Goal: Information Seeking & Learning: Learn about a topic

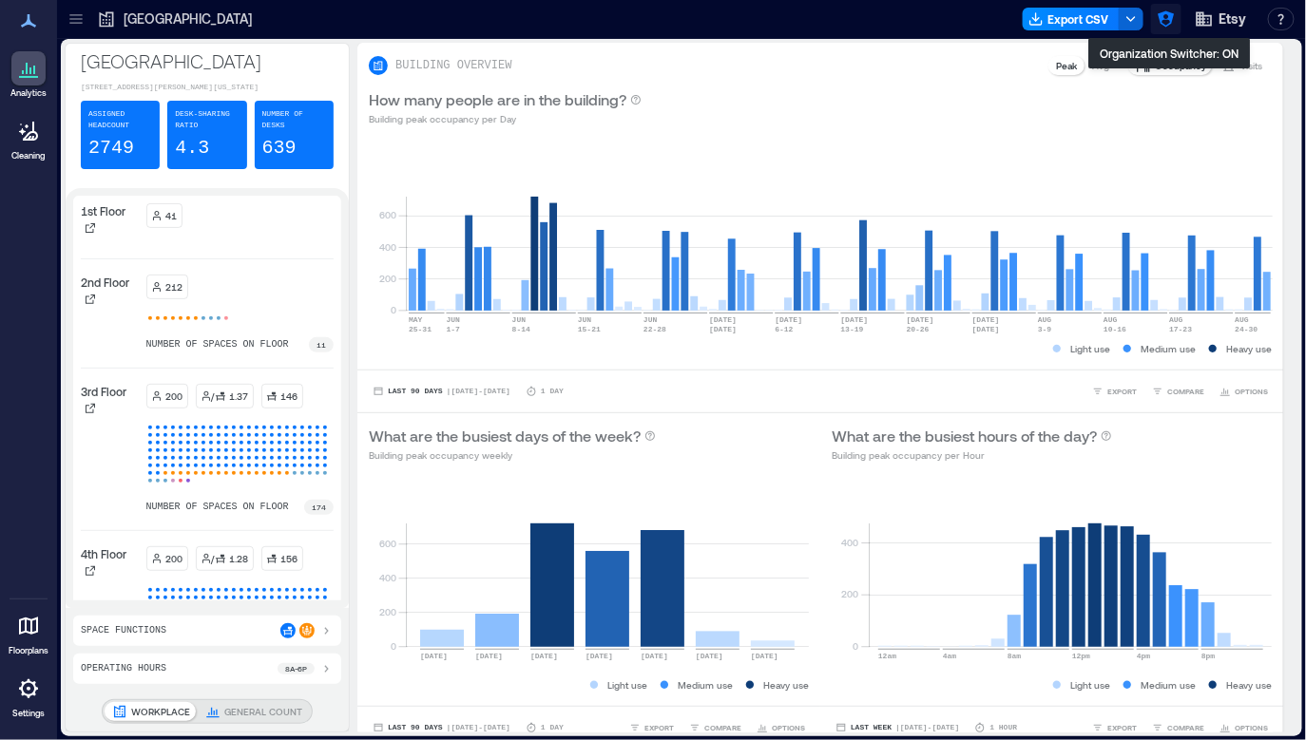
click at [1048, 8] on button "button" at bounding box center [1166, 19] width 30 height 30
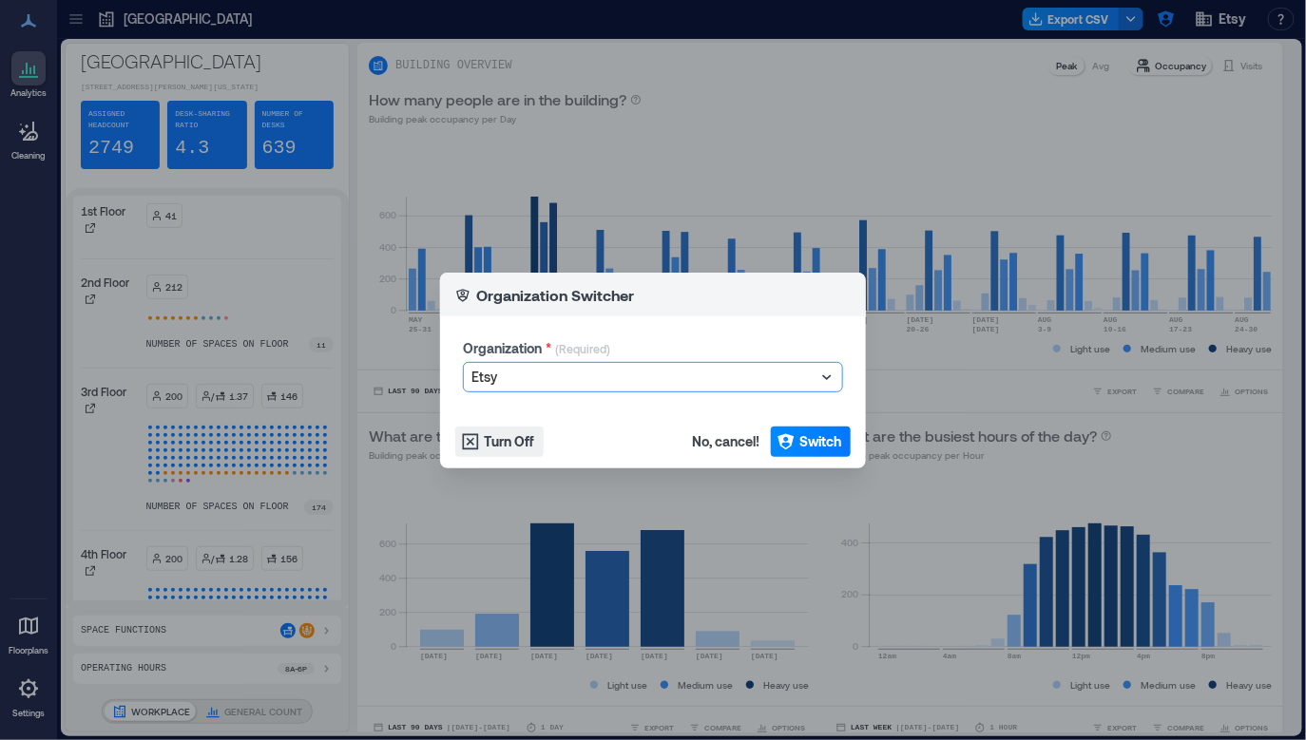
click at [662, 378] on div at bounding box center [643, 377] width 344 height 23
type input "******"
click at [823, 442] on span "Switch" at bounding box center [820, 441] width 42 height 19
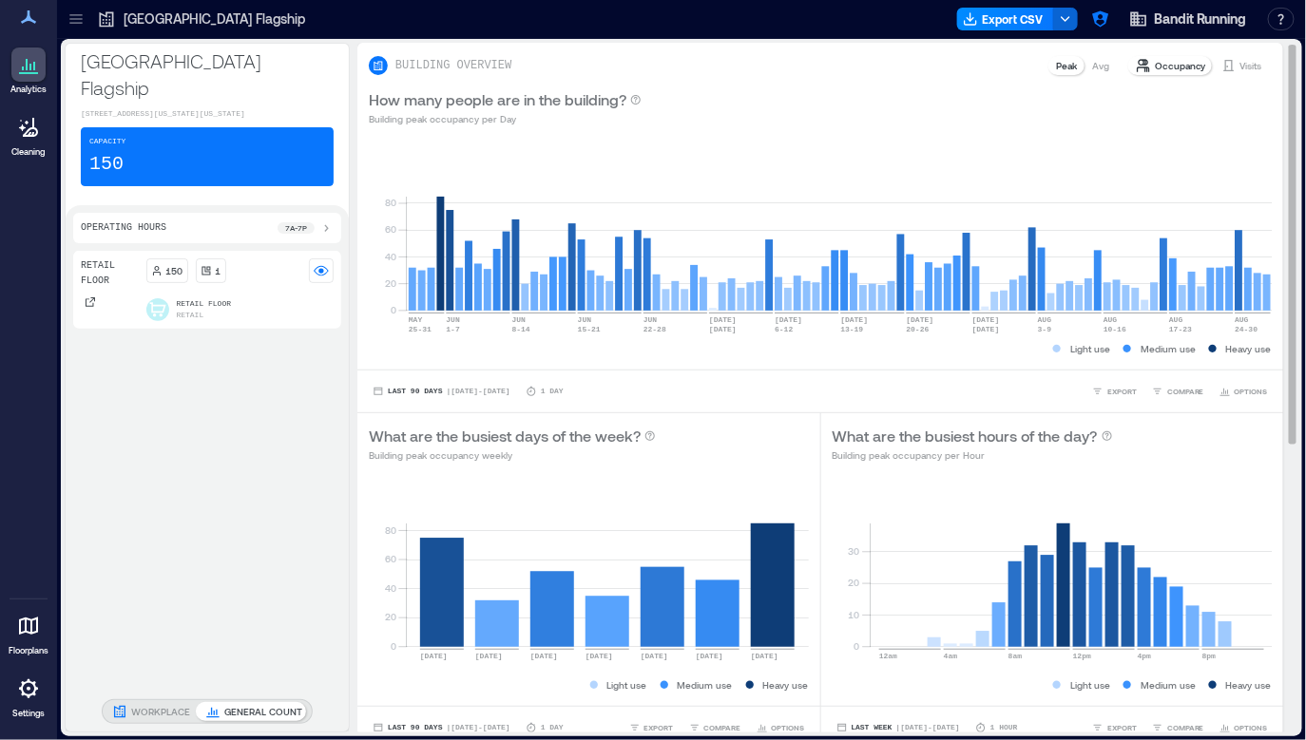
click at [825, 115] on div "How many people are in the building? Building peak occupancy per Day" at bounding box center [820, 107] width 903 height 38
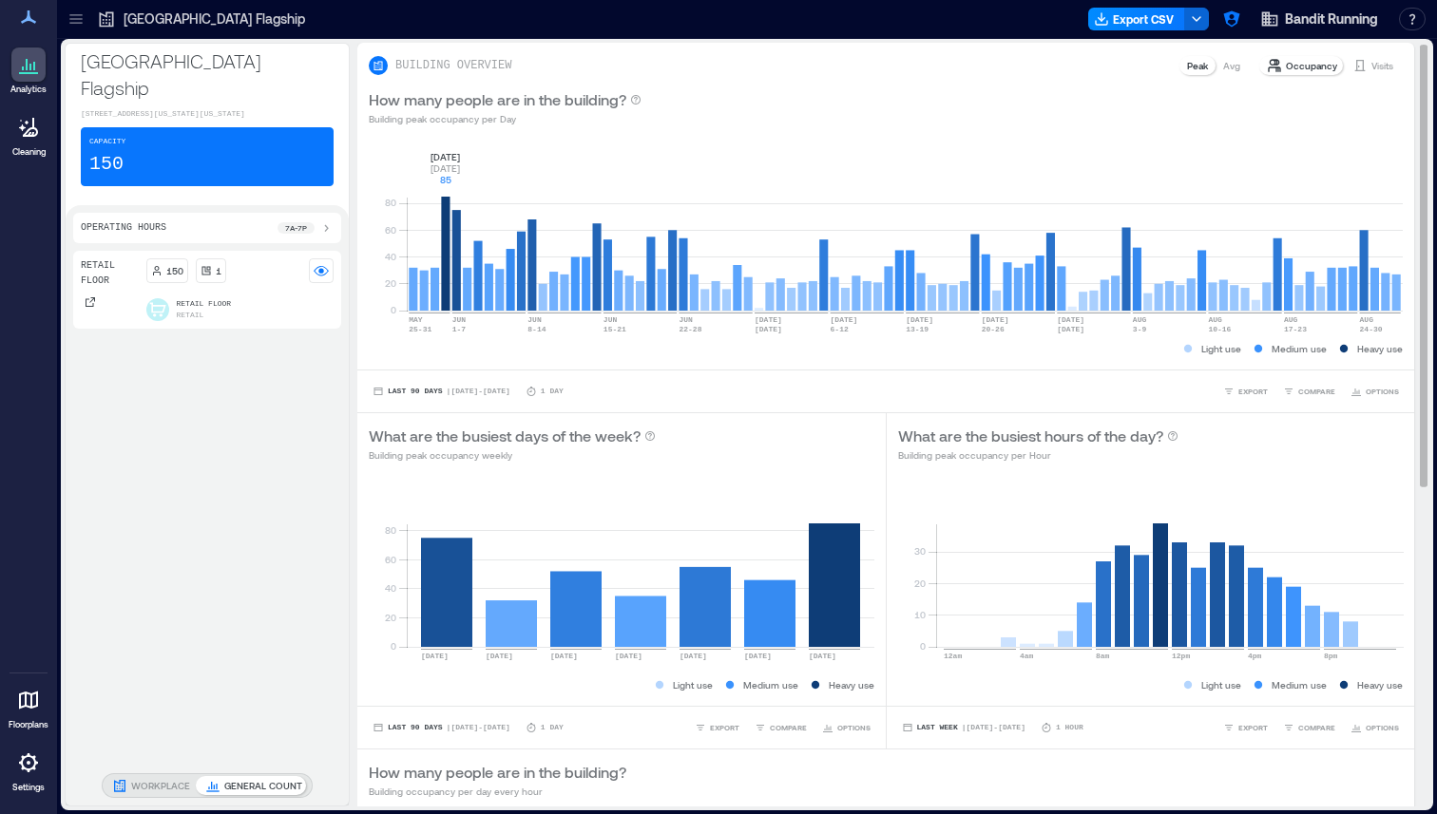
click at [445, 207] on rect at bounding box center [905, 230] width 996 height 162
click at [1233, 63] on p "Avg" at bounding box center [1231, 65] width 17 height 15
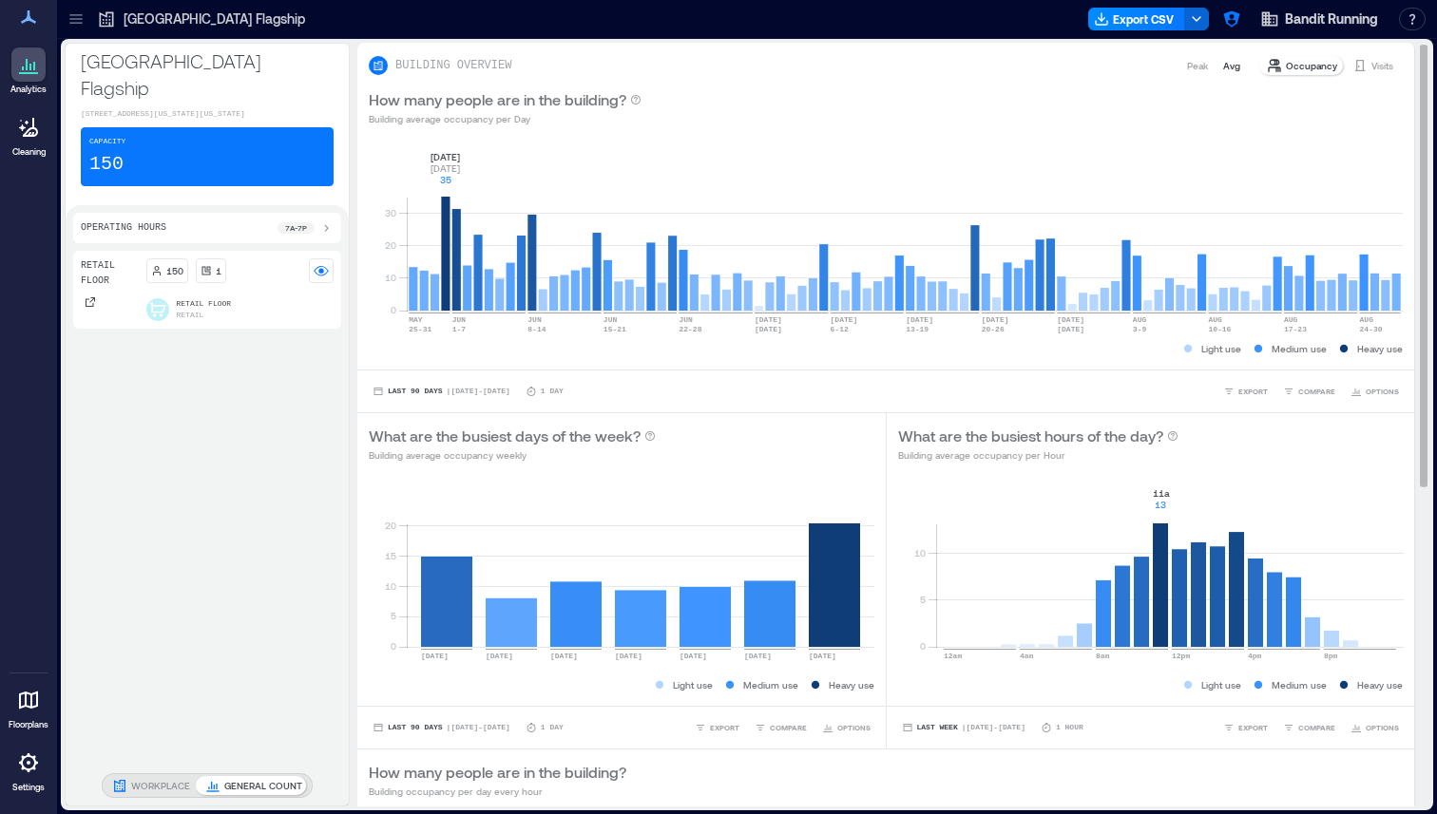
click at [1162, 546] on rect at bounding box center [1170, 567] width 468 height 162
click at [1234, 544] on rect at bounding box center [1170, 567] width 468 height 162
click at [835, 574] on rect at bounding box center [641, 567] width 468 height 162
click at [421, 613] on rect at bounding box center [641, 567] width 468 height 162
click at [1305, 67] on p "Visits" at bounding box center [1382, 65] width 22 height 15
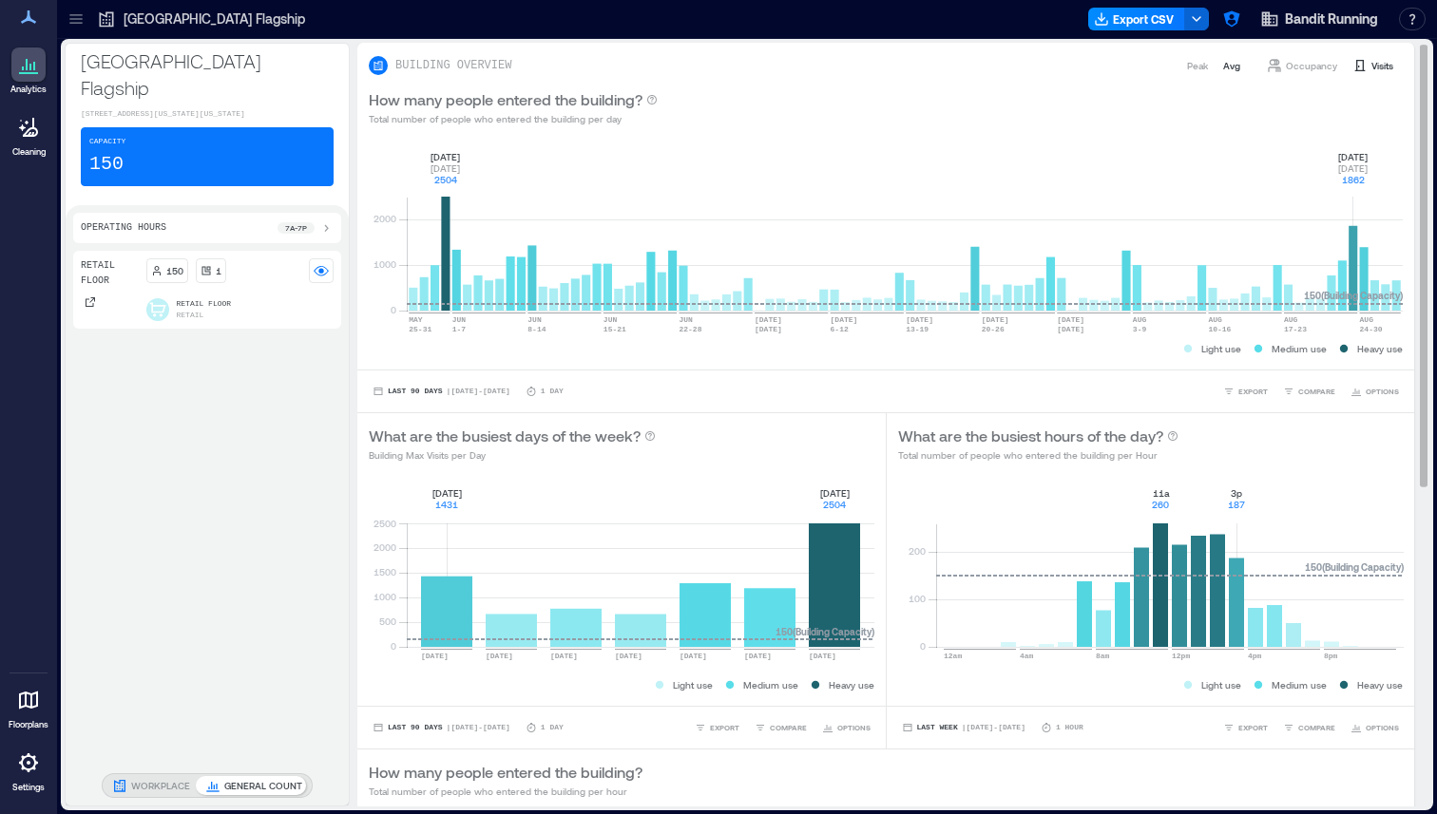
click at [1305, 241] on rect at bounding box center [905, 230] width 996 height 162
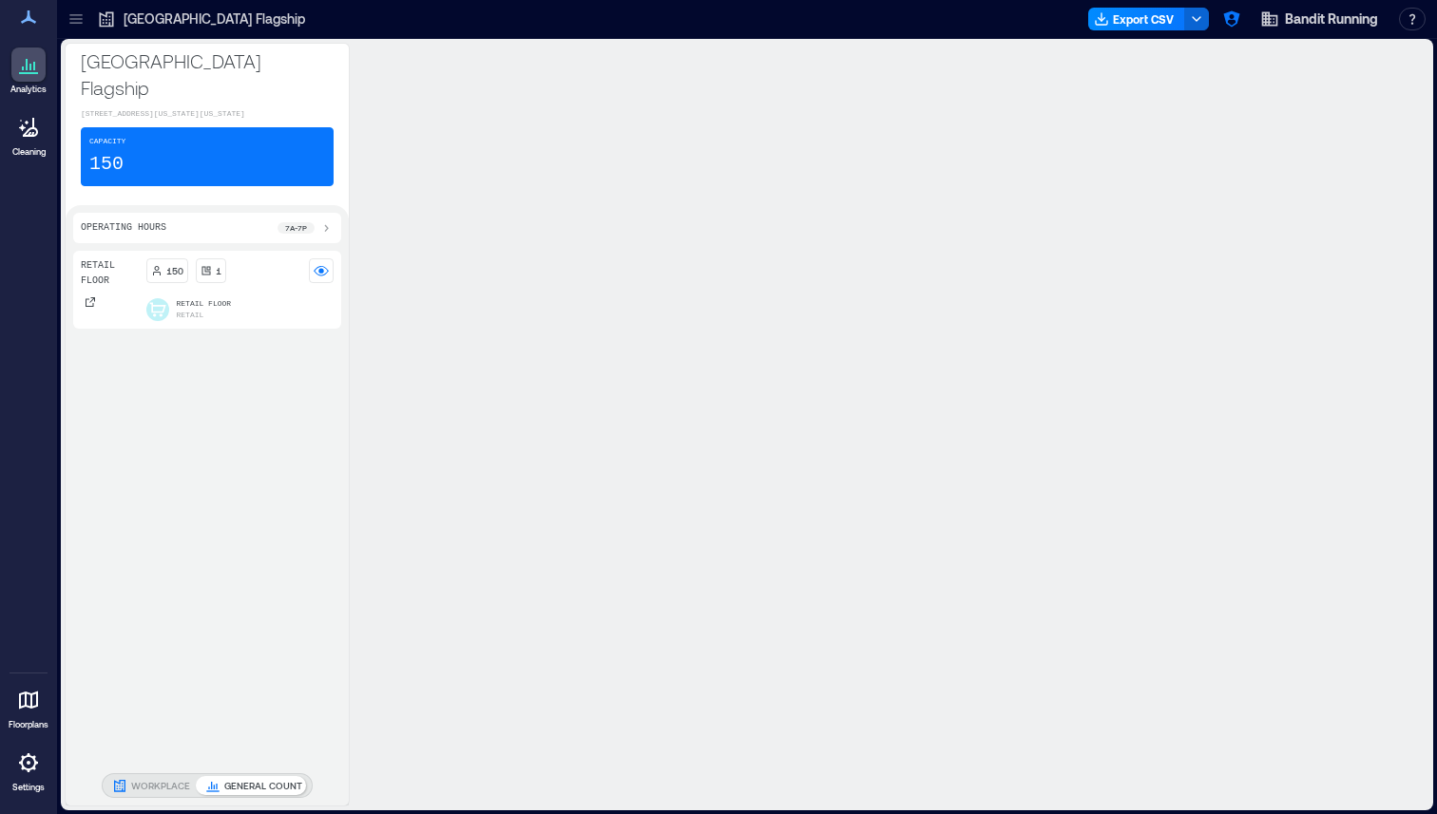
scroll to position [2, 0]
